Goal: Task Accomplishment & Management: Use online tool/utility

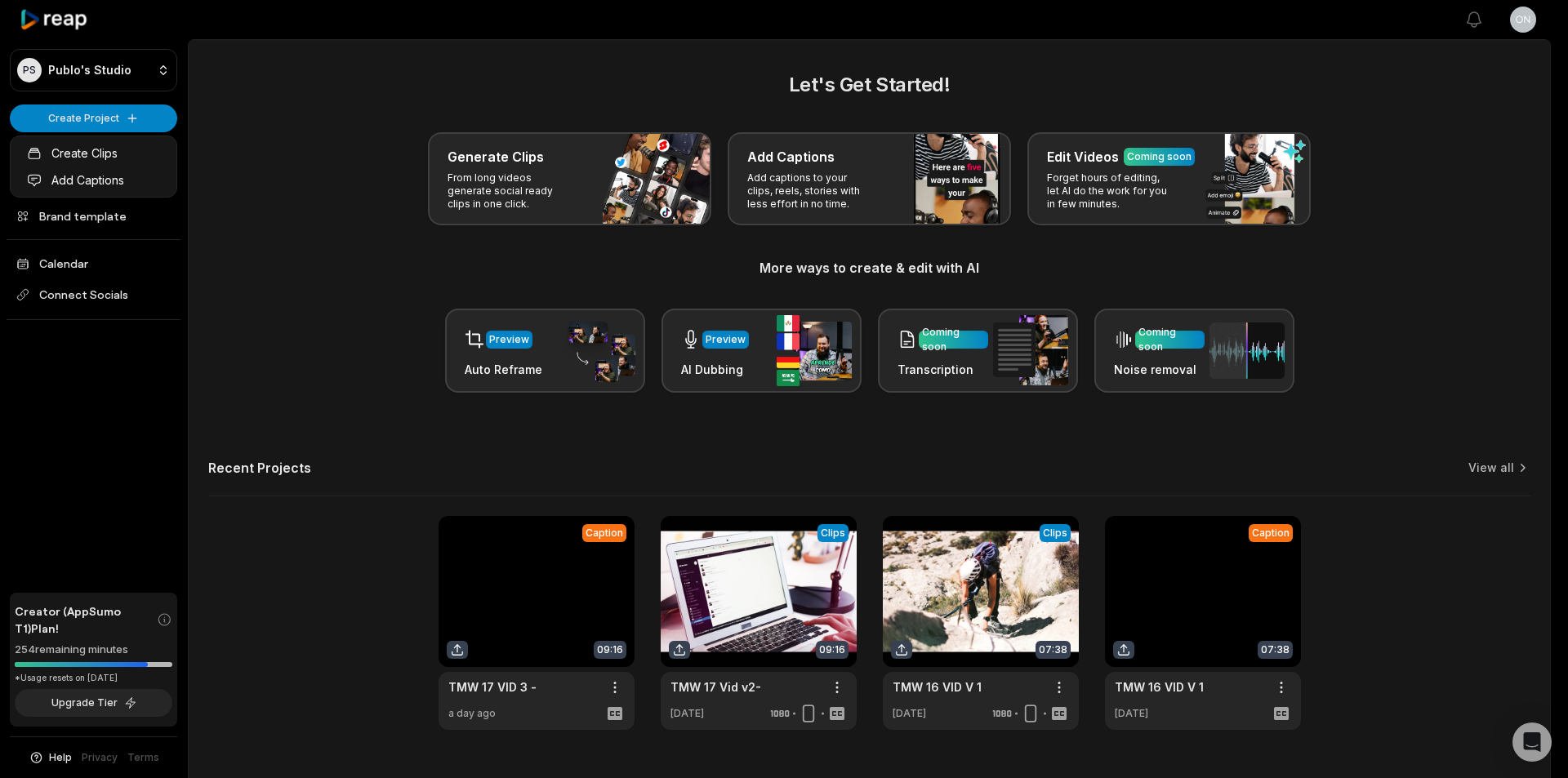
click at [130, 177] on link "Add Captions" at bounding box center [93, 180] width 159 height 27
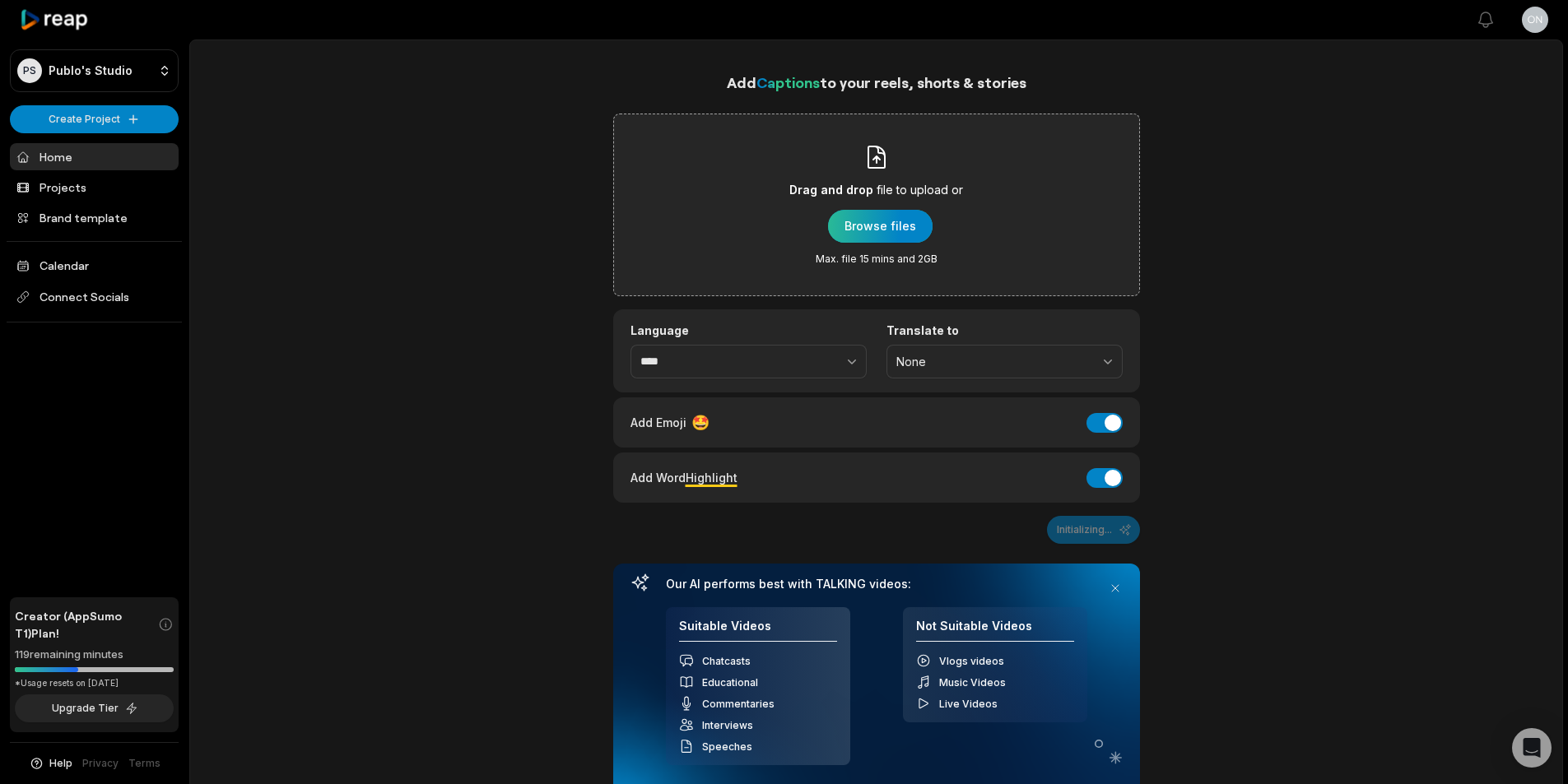
click at [842, 235] on div "button" at bounding box center [880, 225] width 105 height 33
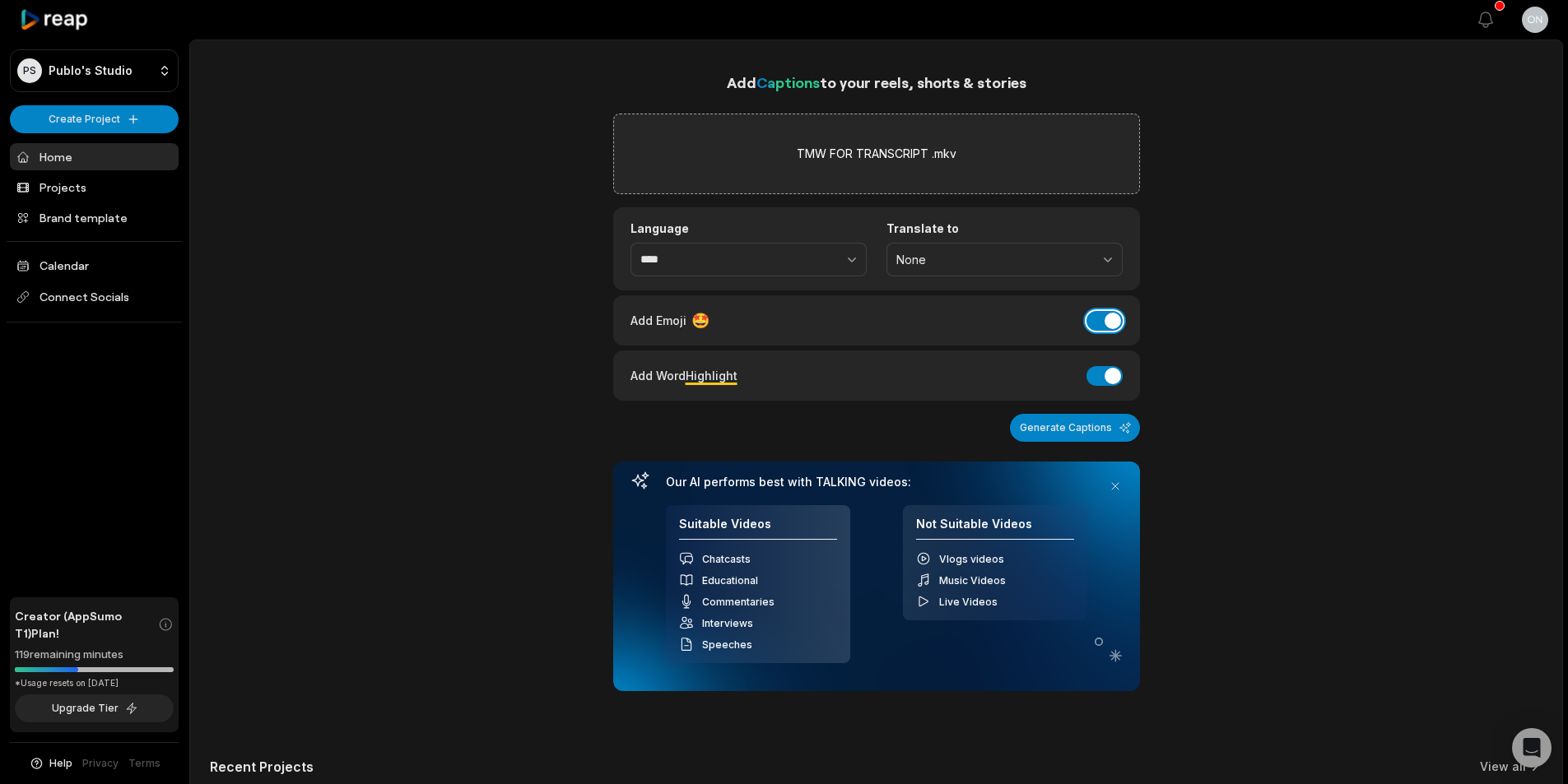
click at [1115, 320] on button "Add Emoji" at bounding box center [1104, 321] width 36 height 19
click at [1106, 375] on button "Add Word Highlight" at bounding box center [1104, 376] width 36 height 19
click at [1069, 432] on button "Generate Captions" at bounding box center [1075, 428] width 130 height 28
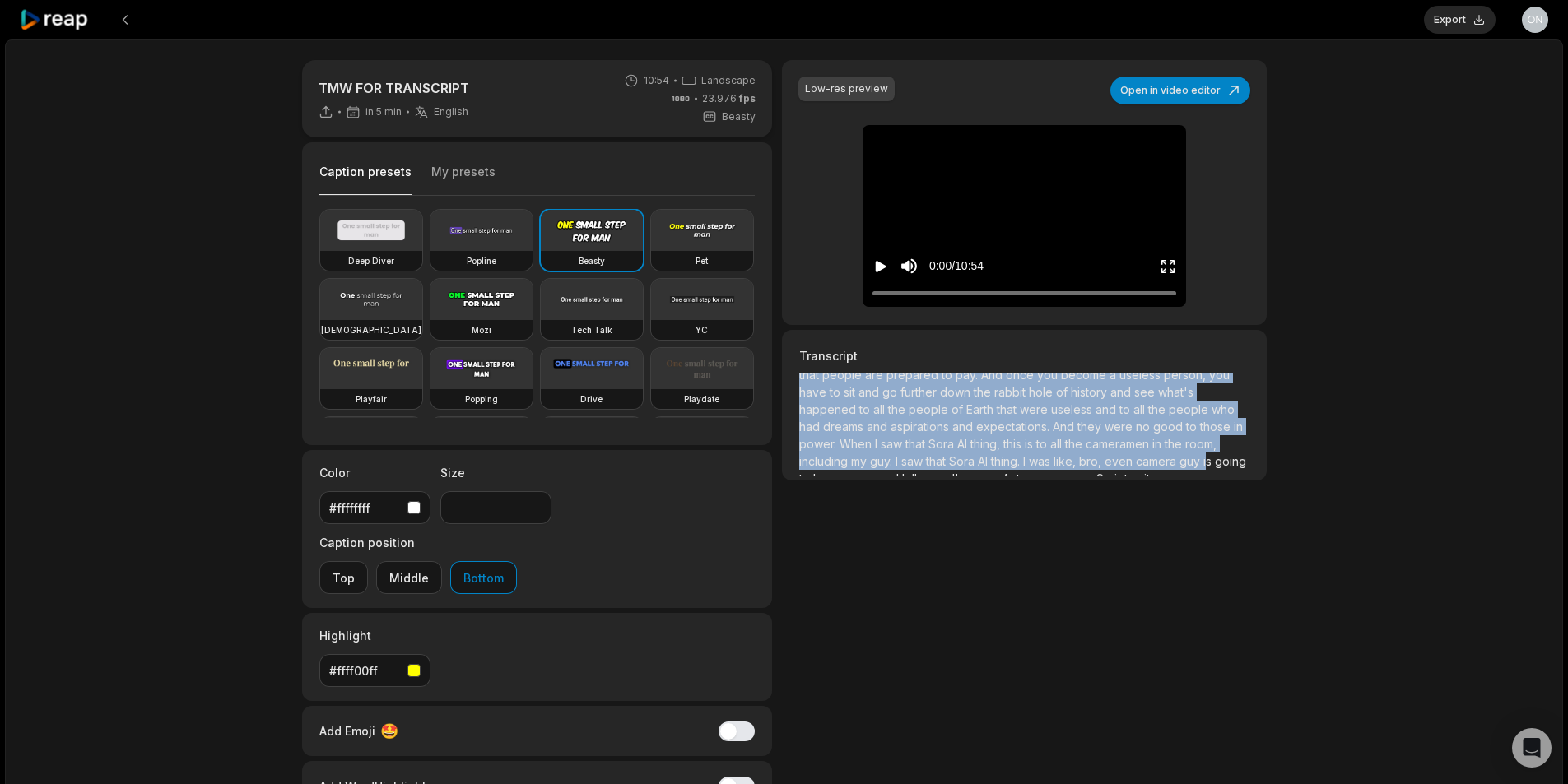
scroll to position [2899, 0]
drag, startPoint x: 798, startPoint y: 382, endPoint x: 1216, endPoint y: 453, distance: 424.0
click at [1216, 453] on div "Transcript I mean, a personal brand is exactly that, a personal brand. If you h…" at bounding box center [1023, 405] width 484 height 150
copy p "I mean, a personal brand is exactly that, a personal brand. If you have a compa…"
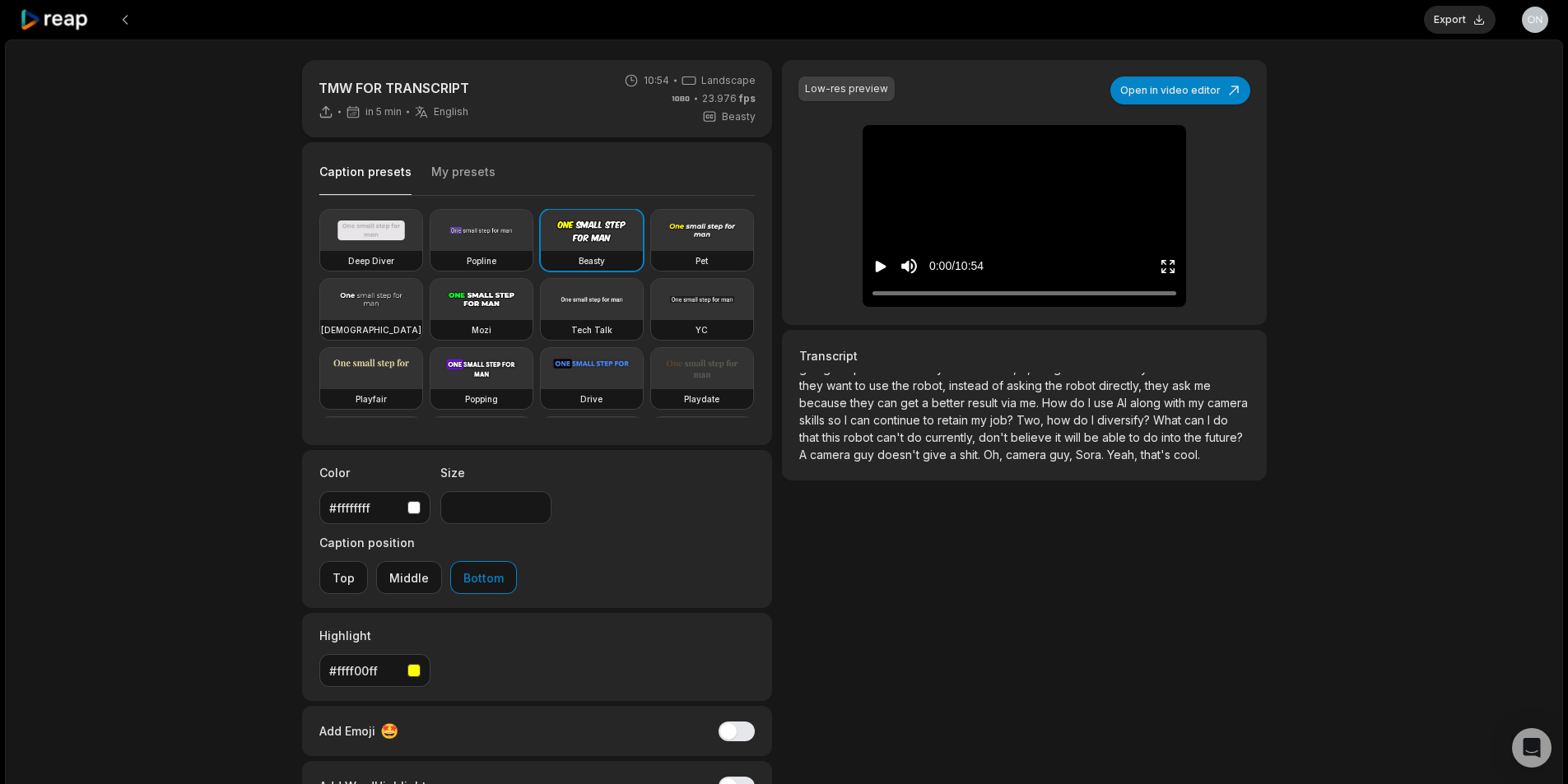
click at [1364, 223] on div "TMW FOR TRANSCRIPT in 5 min English en 10:54 Landscape 23.976 fps Beasty Captio…" at bounding box center [784, 487] width 1557 height 896
click at [79, 22] on icon at bounding box center [54, 19] width 70 height 22
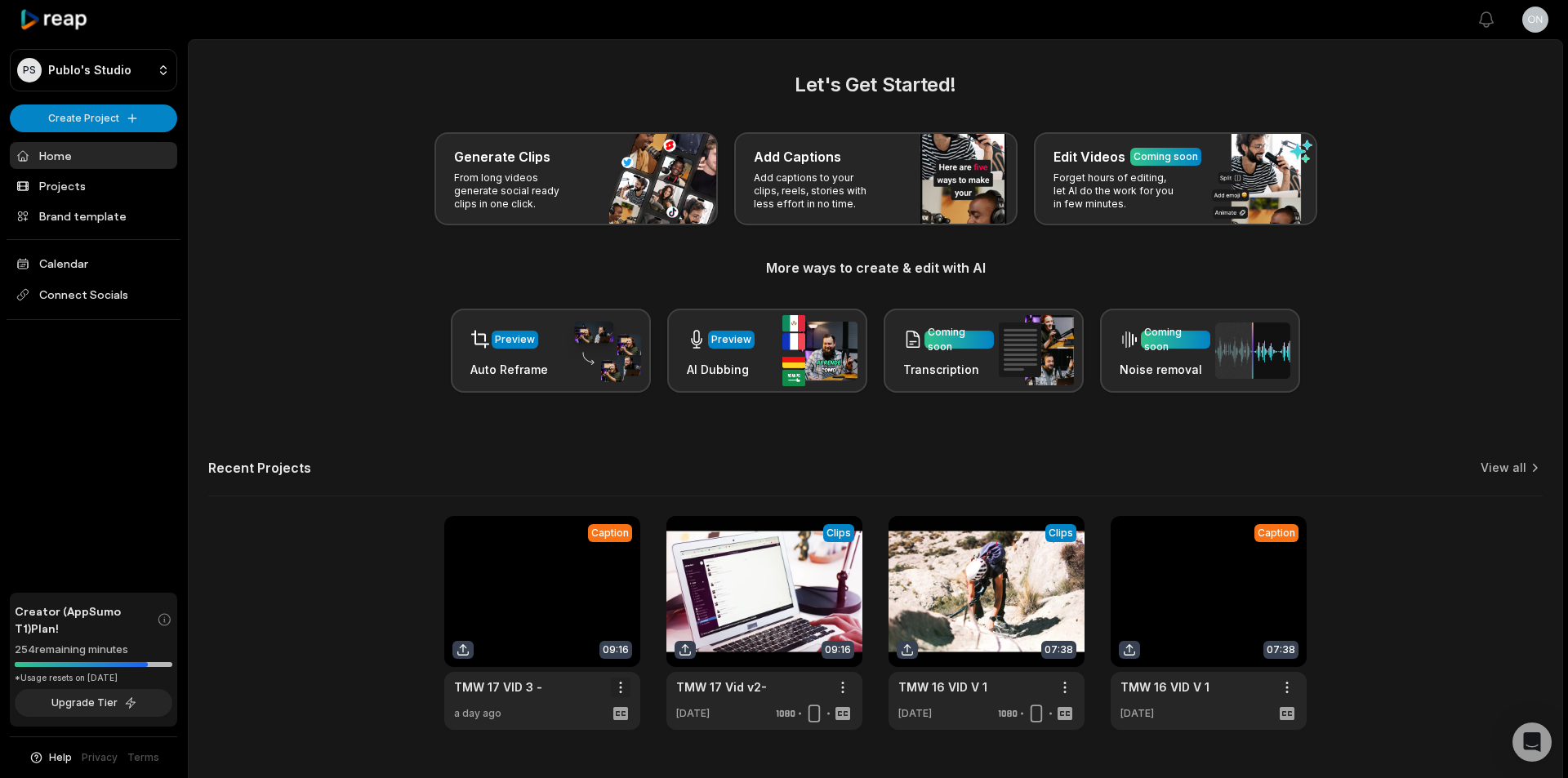
click at [615, 687] on html "PS Publo's Studio Create Project Home Projects Brand template Calendar Connect …" at bounding box center [784, 389] width 1568 height 778
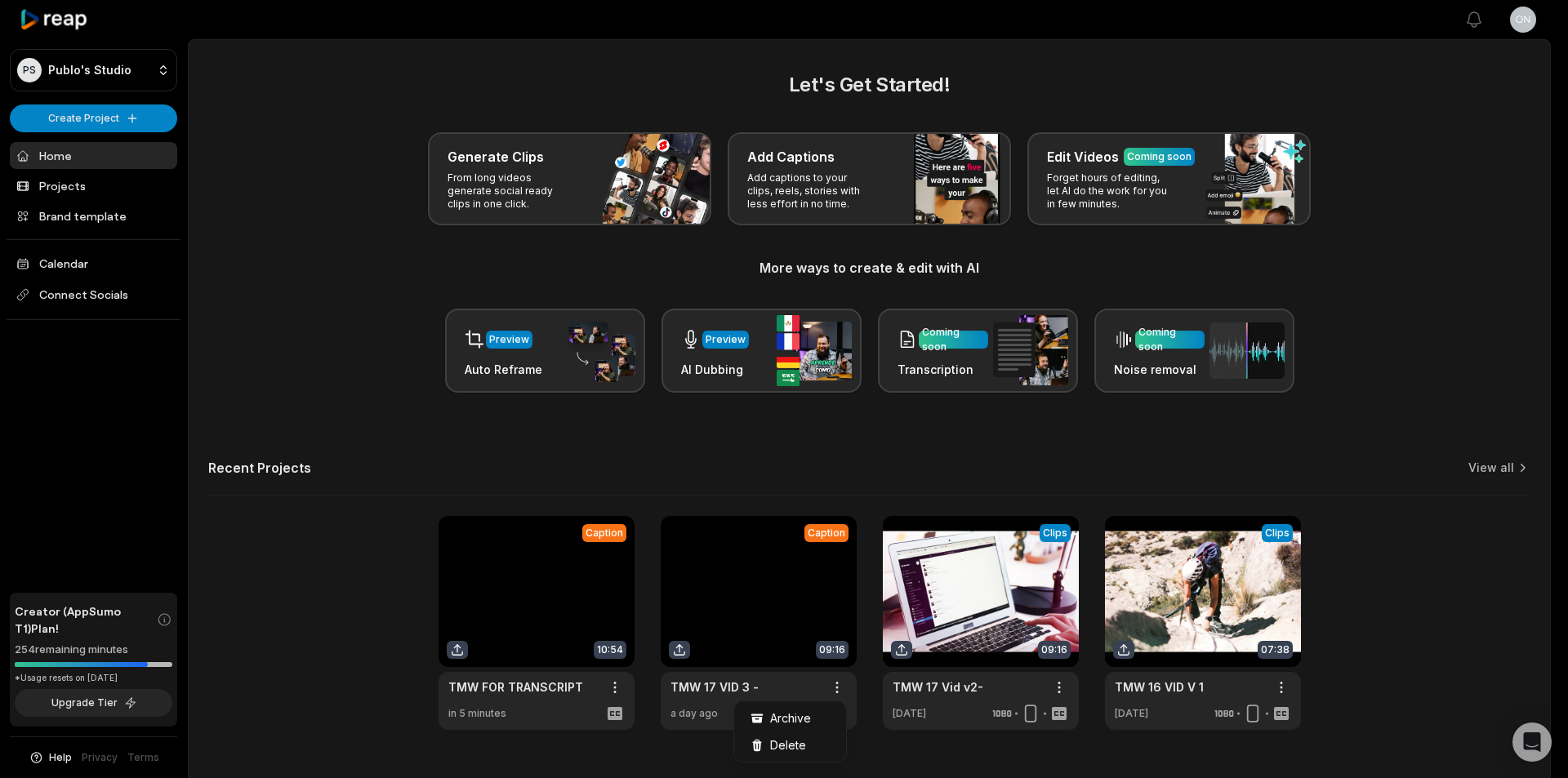
click at [617, 680] on html "PS Publo's Studio Create Project Home Projects Brand template Calendar Connect …" at bounding box center [784, 389] width 1568 height 778
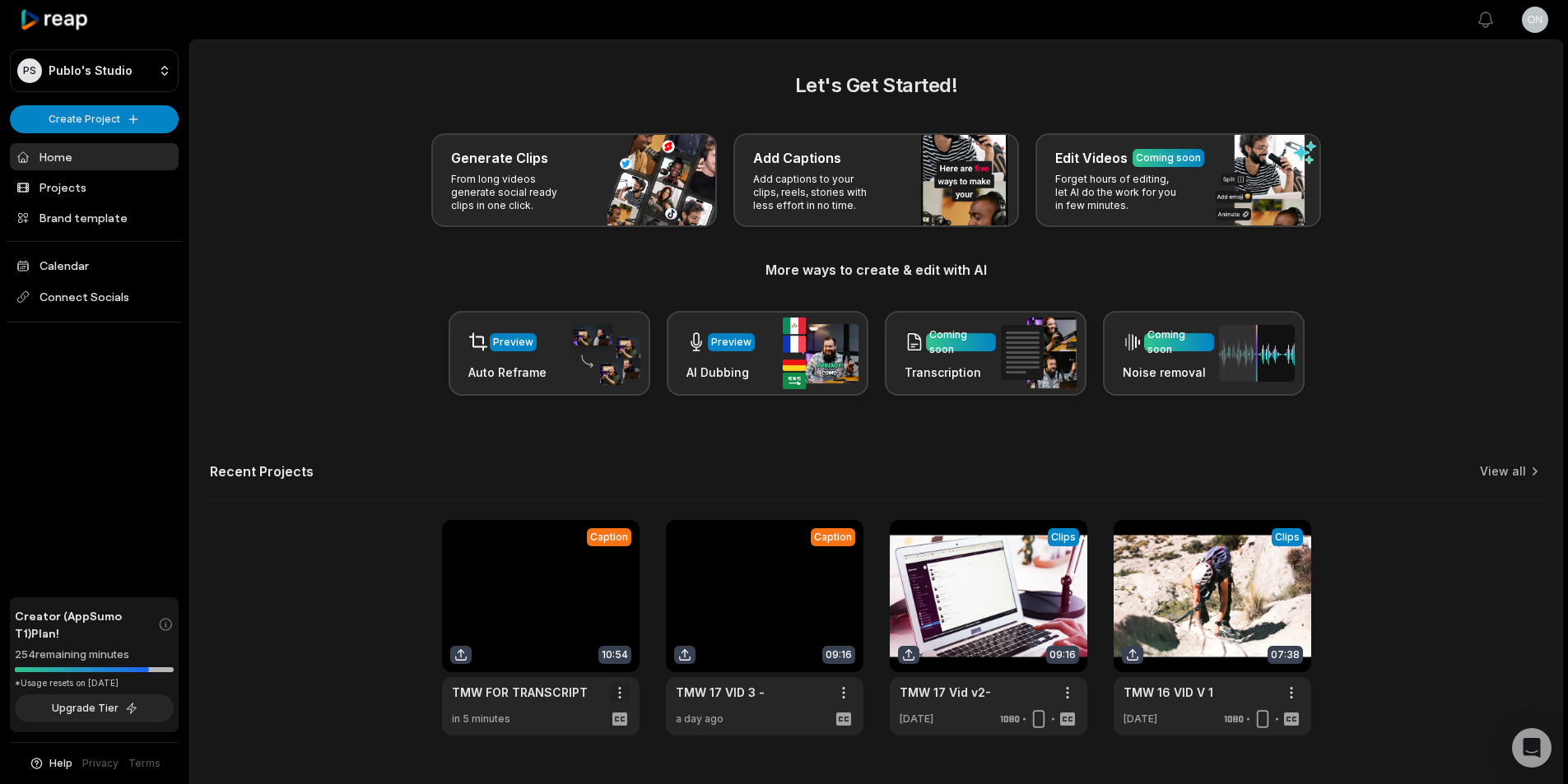
click at [615, 692] on html "PS Publo's Studio Create Project Home Projects Brand template Calendar Connect …" at bounding box center [784, 392] width 1568 height 784
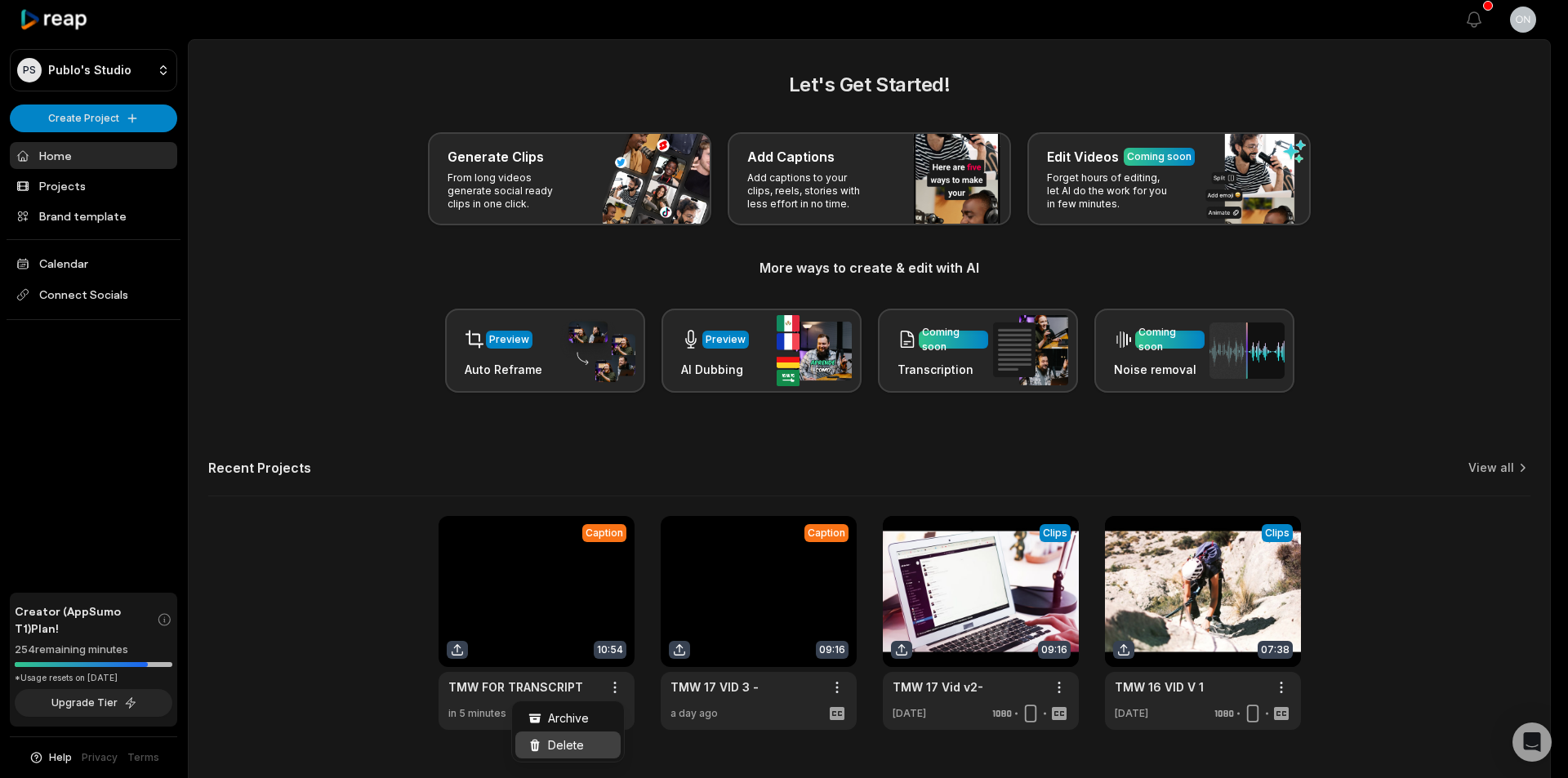
click at [588, 741] on div "Delete" at bounding box center [567, 745] width 106 height 27
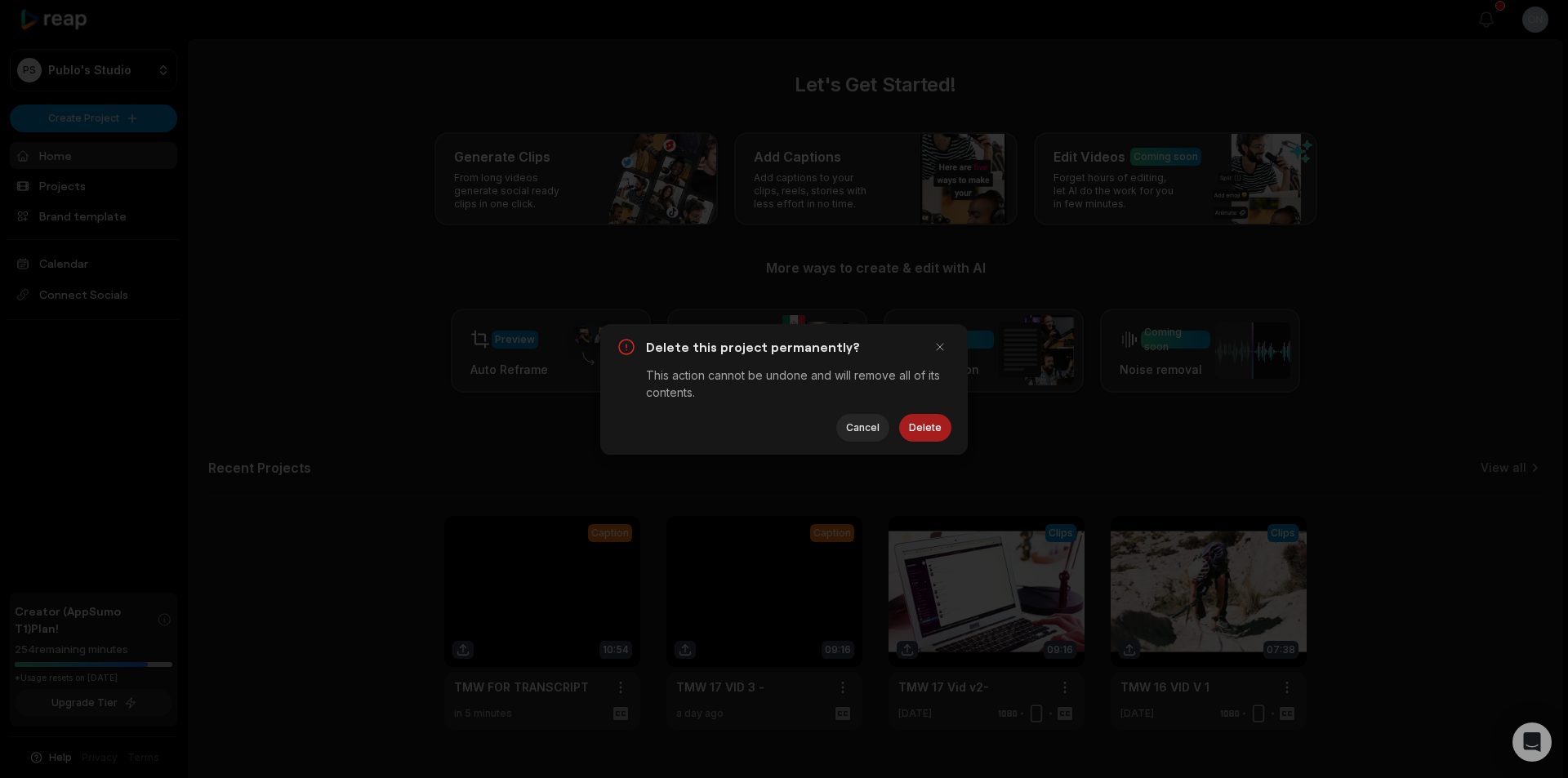
click at [946, 422] on button "Delete" at bounding box center [925, 428] width 52 height 28
